Goal: Information Seeking & Learning: Find specific fact

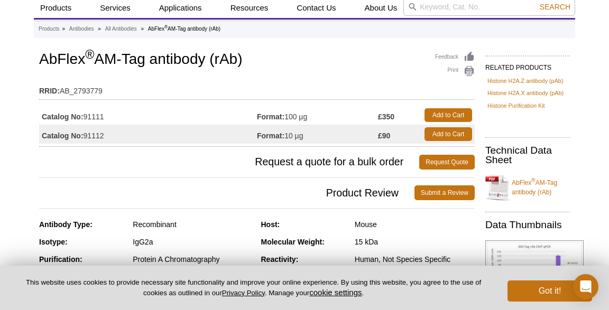
scroll to position [32, 0]
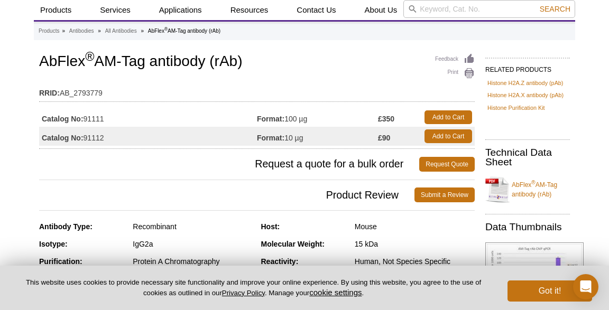
click at [529, 187] on link "AbFlex ® AM-Tag antibody (rAb)" at bounding box center [528, 190] width 85 height 32
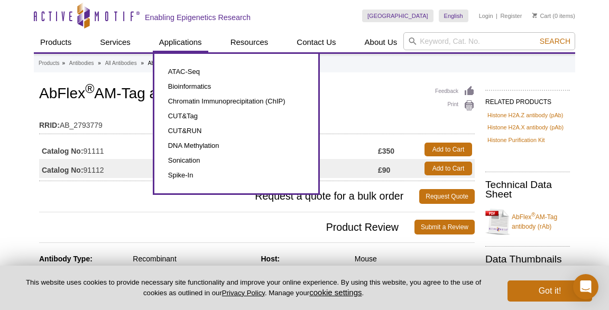
scroll to position [0, 0]
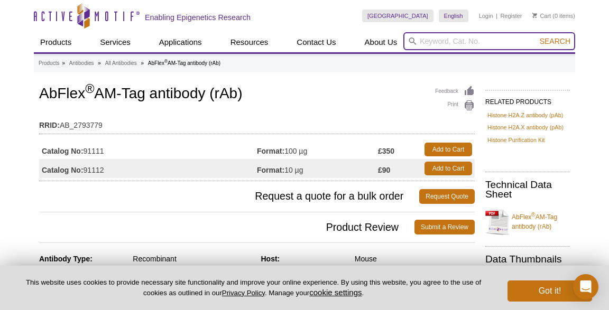
click at [489, 41] on input "search" at bounding box center [490, 41] width 172 height 18
paste input "pAM_1C_JunD"
type input "pAM_1C_JunD"
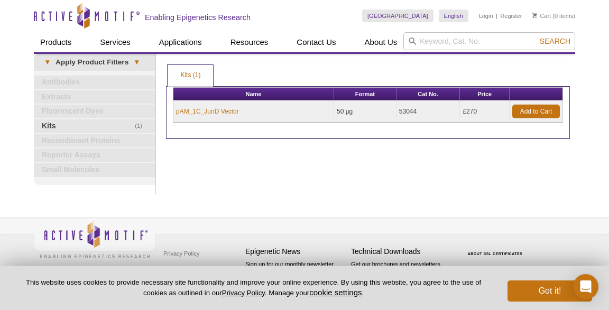
click at [357, 159] on div "Print Results Kits (1) Kits (1) Kits (1) Apply Product Filters Name Format Cat …" at bounding box center [368, 124] width 415 height 140
click at [221, 112] on link "pAM_1C_JunD Vector" at bounding box center [207, 112] width 63 height 10
click at [552, 291] on button "Got it!" at bounding box center [550, 291] width 85 height 21
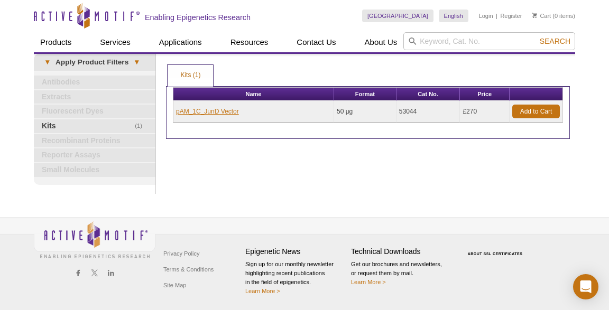
click at [218, 109] on link "pAM_1C_JunD Vector" at bounding box center [207, 112] width 63 height 10
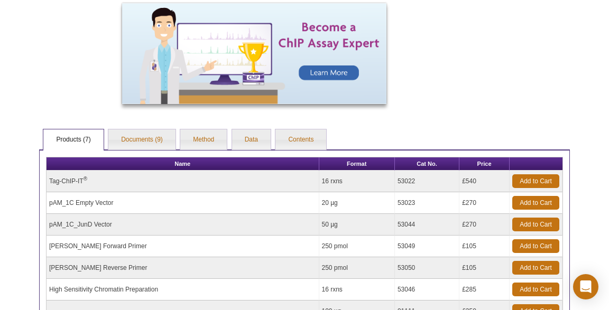
scroll to position [526, 0]
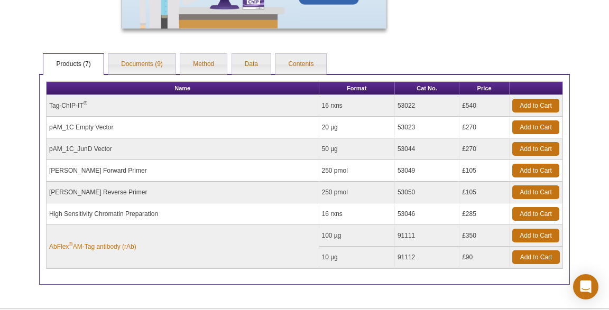
scroll to position [637, 0]
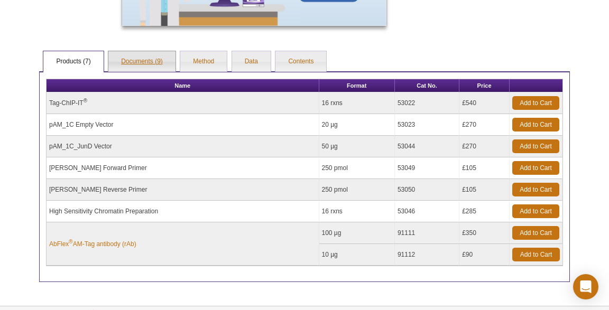
click at [148, 64] on link "Documents (9)" at bounding box center [141, 61] width 67 height 21
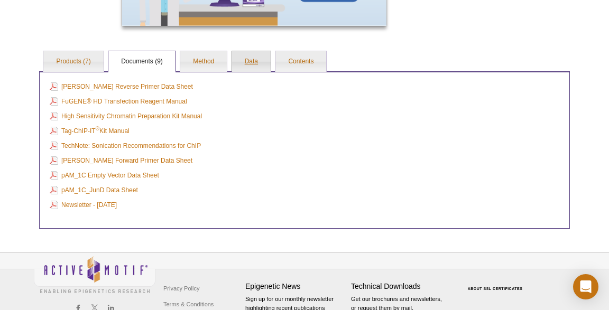
click at [258, 59] on link "Data" at bounding box center [251, 61] width 39 height 21
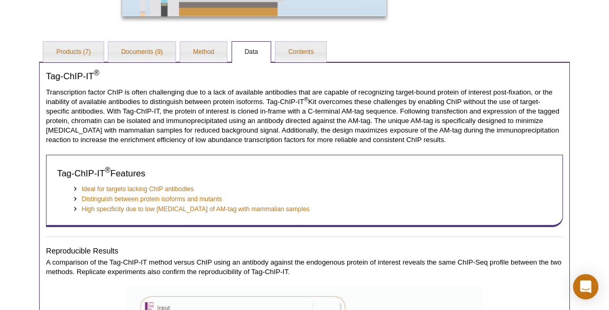
scroll to position [647, 0]
click at [280, 51] on link "Contents" at bounding box center [301, 52] width 51 height 21
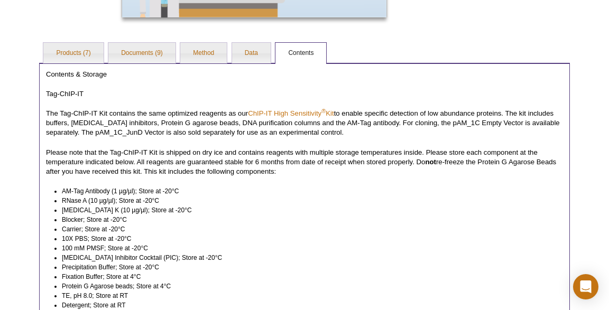
scroll to position [629, 0]
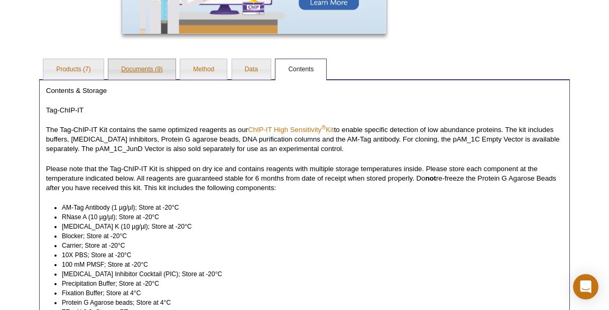
click at [158, 69] on link "Documents (9)" at bounding box center [141, 69] width 67 height 21
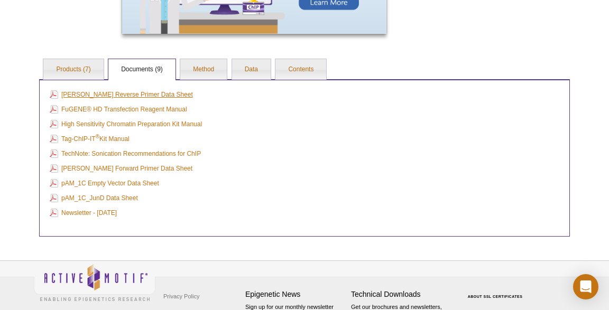
click at [130, 92] on link "pAM Reverse Primer Data Sheet" at bounding box center [121, 95] width 143 height 12
click at [184, 157] on link "TechNote: Sonication Recommendations for ChIP" at bounding box center [125, 154] width 151 height 12
click at [124, 198] on link "pAM_1C_JunD Data Sheet" at bounding box center [94, 199] width 88 height 12
click at [206, 75] on link "Method" at bounding box center [203, 69] width 47 height 21
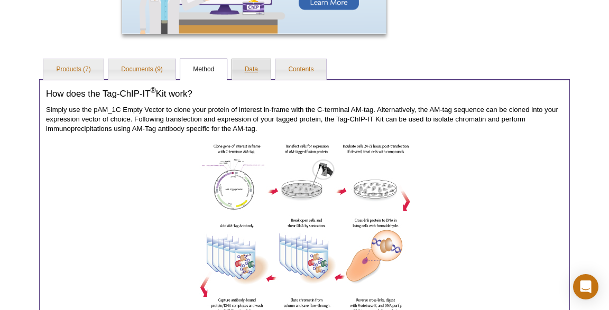
click at [254, 67] on link "Data" at bounding box center [251, 69] width 39 height 21
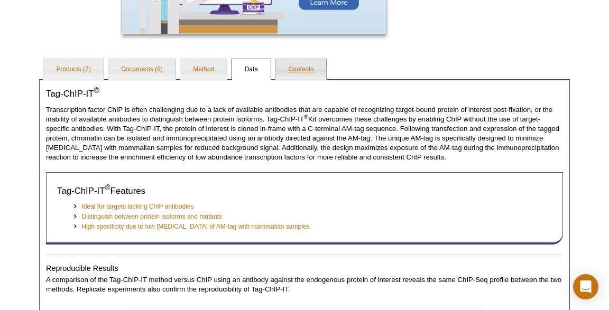
click at [296, 65] on link "Contents" at bounding box center [301, 69] width 51 height 21
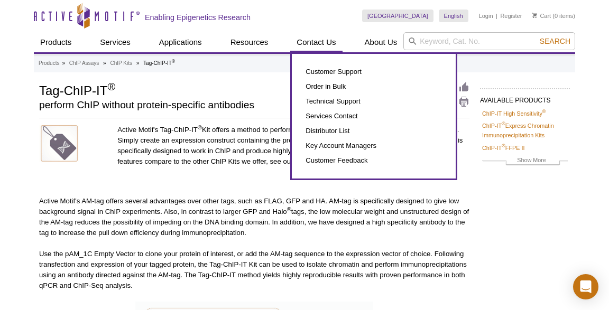
scroll to position [0, 0]
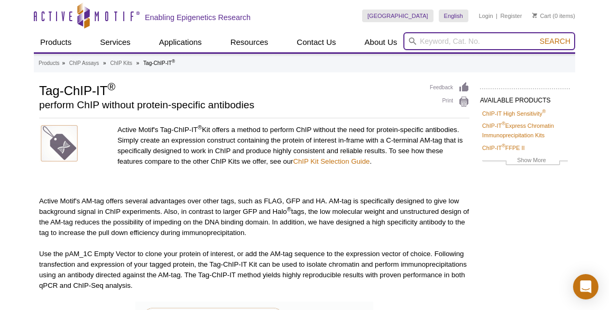
click at [438, 43] on input "search" at bounding box center [490, 41] width 172 height 18
paste input "pAM_1C_JunD"
click at [555, 42] on button "Search" at bounding box center [555, 41] width 37 height 10
type input "pAM_1C_JunD sequence"
click at [555, 42] on button "Search" at bounding box center [555, 41] width 37 height 10
